Goal: Task Accomplishment & Management: Use online tool/utility

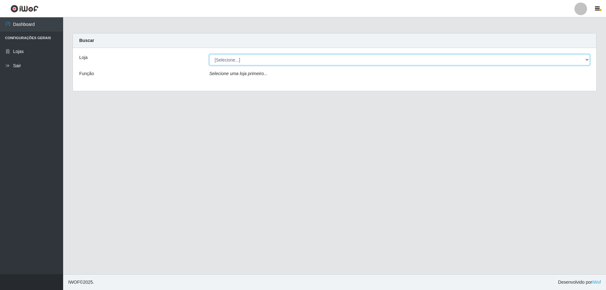
click at [236, 59] on select "[Selecione...] Atacado Vem - [STREET_ADDRESS]" at bounding box center [399, 59] width 381 height 11
select select "461"
click at [209, 54] on select "[Selecione...] Atacado Vem - [STREET_ADDRESS]" at bounding box center [399, 59] width 381 height 11
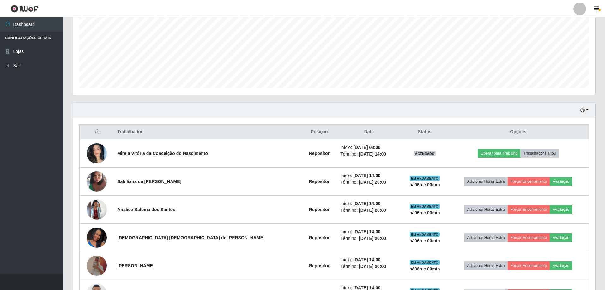
scroll to position [185, 0]
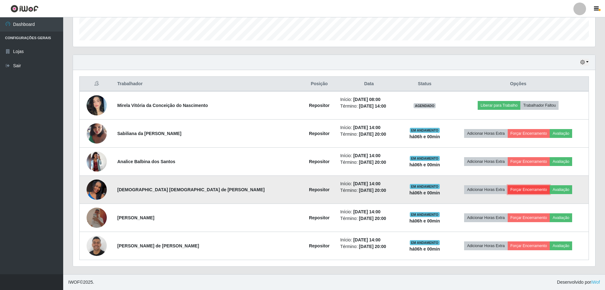
click at [522, 189] on button "Forçar Encerramento" at bounding box center [529, 189] width 42 height 9
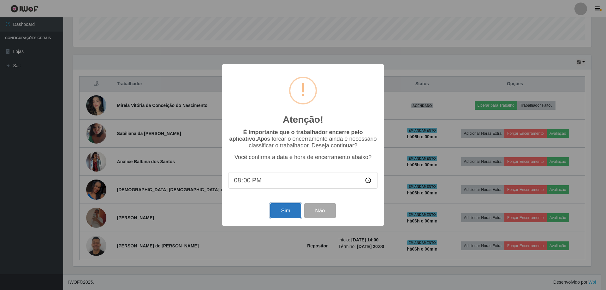
click at [282, 214] on button "Sim" at bounding box center [285, 210] width 31 height 15
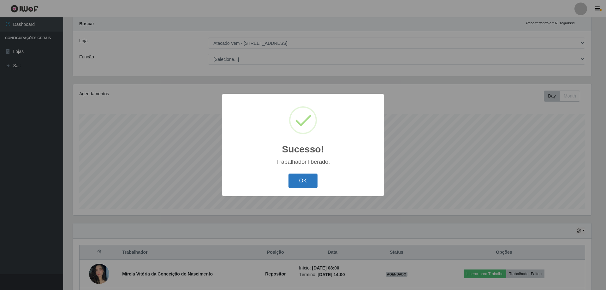
click at [309, 177] on button "OK" at bounding box center [303, 181] width 29 height 15
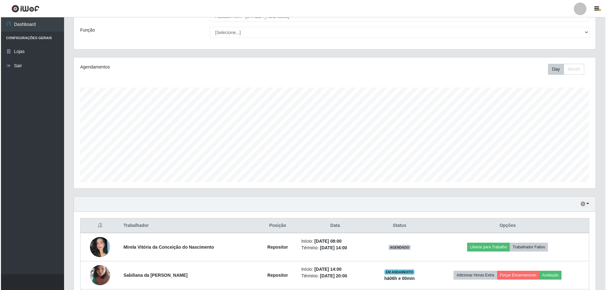
scroll to position [157, 0]
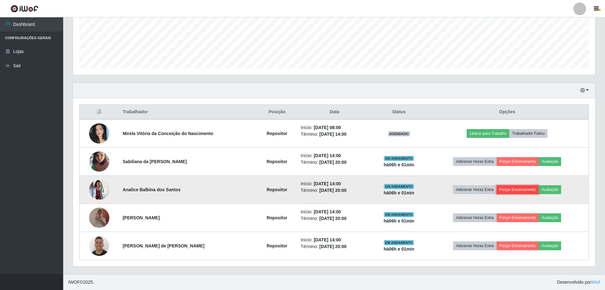
click at [526, 190] on button "Forçar Encerramento" at bounding box center [517, 189] width 42 height 9
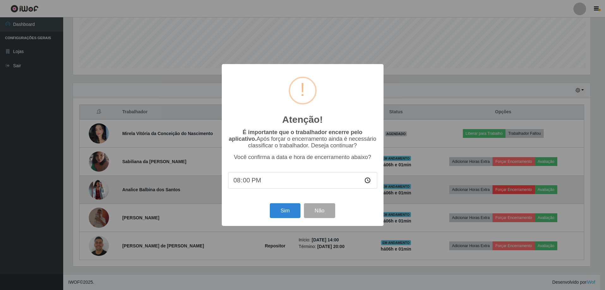
scroll to position [131, 519]
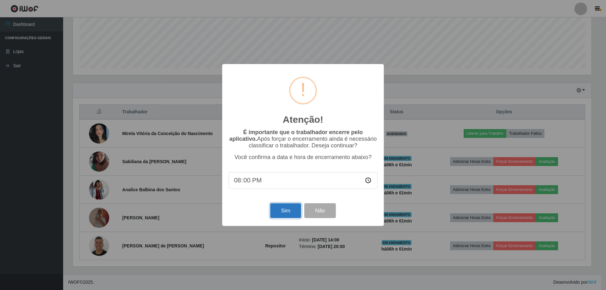
click at [281, 212] on button "Sim" at bounding box center [285, 210] width 31 height 15
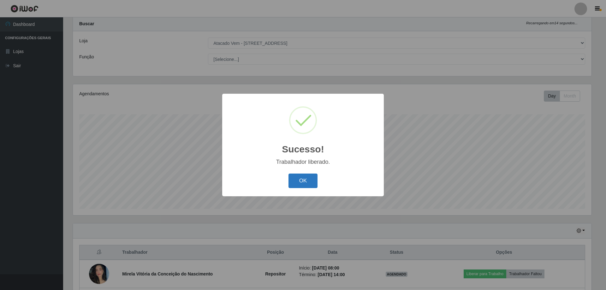
click at [304, 182] on button "OK" at bounding box center [303, 181] width 29 height 15
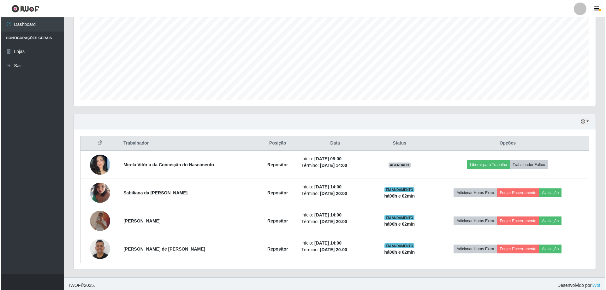
scroll to position [129, 0]
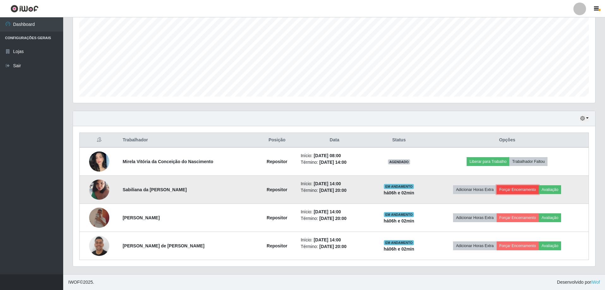
click at [528, 191] on button "Forçar Encerramento" at bounding box center [517, 189] width 42 height 9
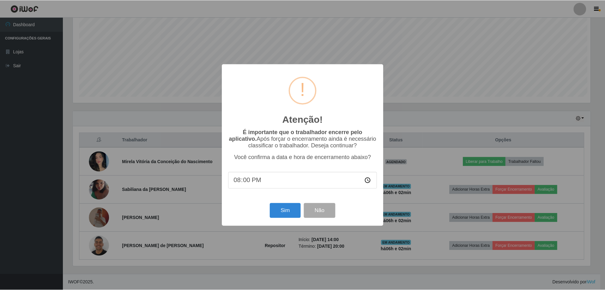
scroll to position [131, 519]
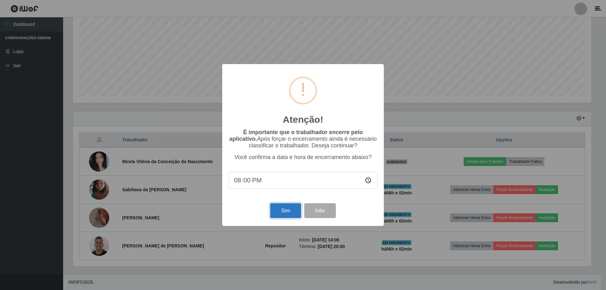
click at [280, 212] on button "Sim" at bounding box center [285, 210] width 31 height 15
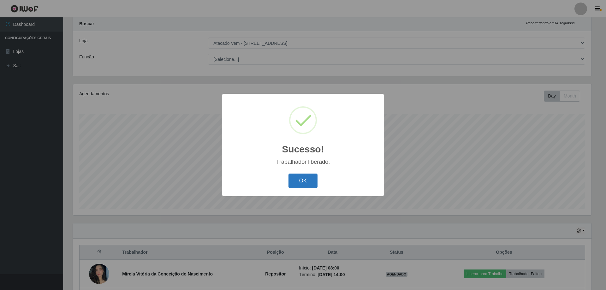
click at [301, 183] on button "OK" at bounding box center [303, 181] width 29 height 15
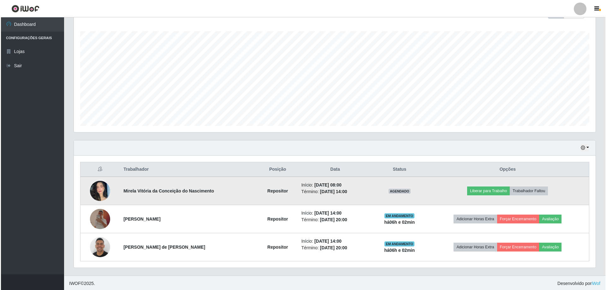
scroll to position [101, 0]
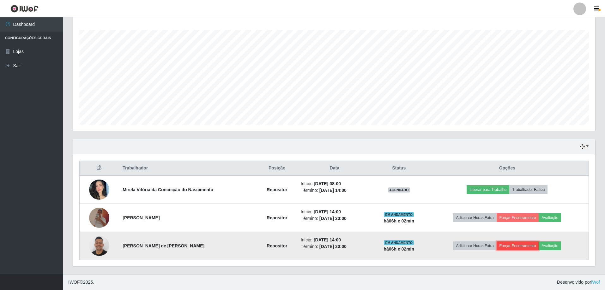
click at [517, 247] on button "Forçar Encerramento" at bounding box center [517, 246] width 42 height 9
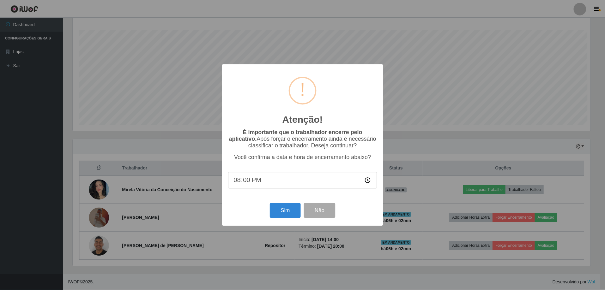
scroll to position [131, 519]
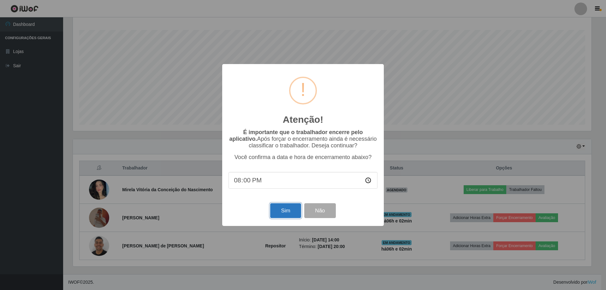
click at [284, 214] on button "Sim" at bounding box center [285, 210] width 31 height 15
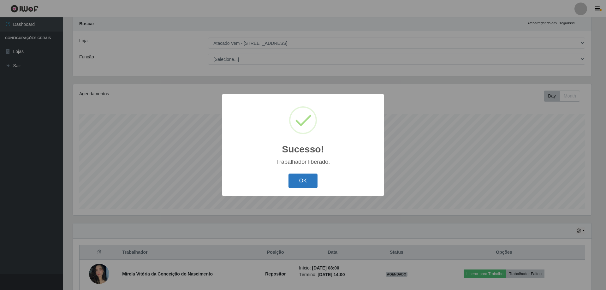
click at [303, 183] on button "OK" at bounding box center [303, 181] width 29 height 15
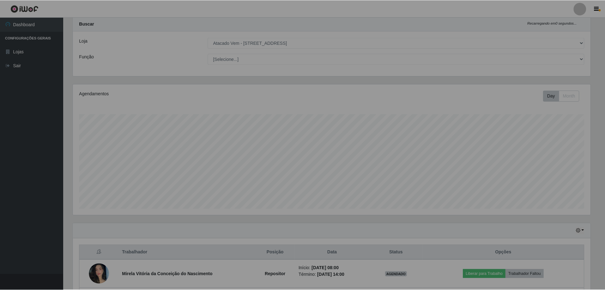
scroll to position [131, 522]
